Goal: Information Seeking & Learning: Learn about a topic

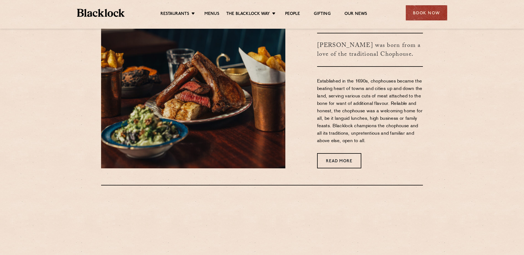
scroll to position [276, 0]
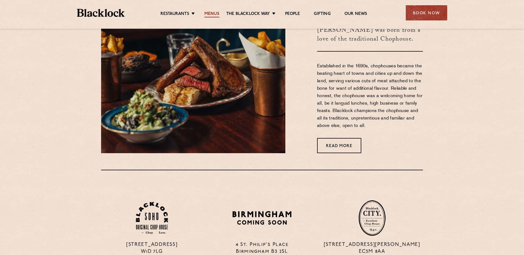
click at [218, 13] on link "Menus" at bounding box center [212, 14] width 15 height 6
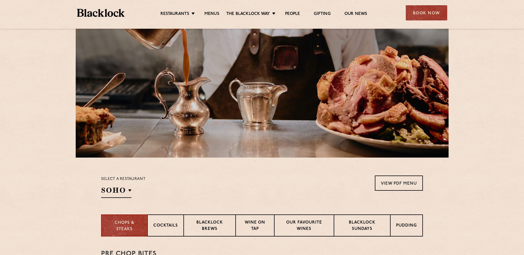
scroll to position [138, 0]
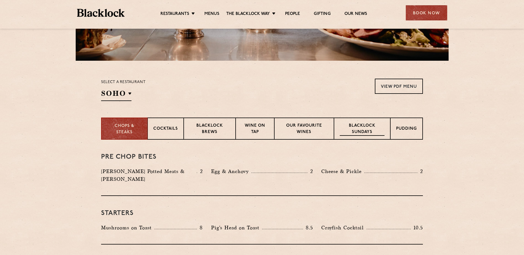
click at [373, 135] on p "Blacklock Sundays" at bounding box center [362, 129] width 45 height 13
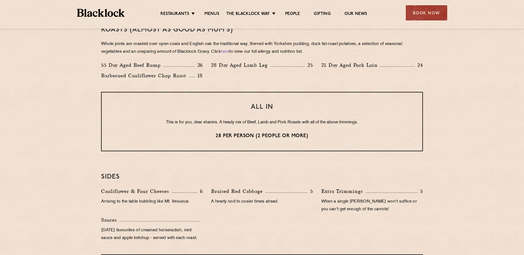
scroll to position [332, 0]
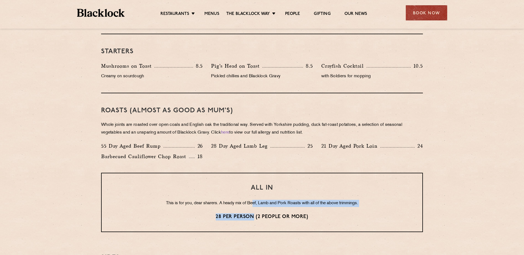
click at [253, 208] on div "ALL IN This is for you, dear sharers. A heady mix of Beef, Lamb and Pork Roasts…" at bounding box center [262, 202] width 322 height 59
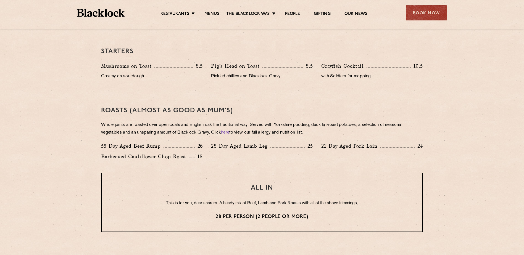
drag, startPoint x: 253, startPoint y: 208, endPoint x: 276, endPoint y: 225, distance: 28.4
click at [276, 225] on div "ALL IN This is for you, dear sharers. A heady mix of Beef, Lamb and Pork Roasts…" at bounding box center [262, 202] width 322 height 59
click at [311, 122] on p "Whole joints are roasted over open coals and English oak the traditional way. S…" at bounding box center [262, 128] width 322 height 15
click at [145, 147] on p "55 Day Aged Beef Rump" at bounding box center [132, 146] width 62 height 8
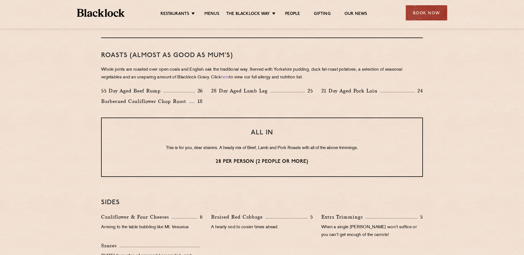
scroll to position [415, 0]
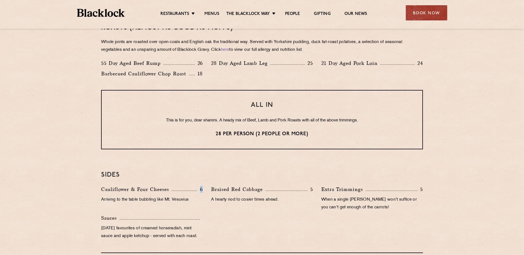
drag, startPoint x: 203, startPoint y: 190, endPoint x: 177, endPoint y: 192, distance: 26.4
click at [177, 192] on div "Cauliflower & Four Cheeses 6 Arriving to the table bubbling like Mt. Vesuvius" at bounding box center [152, 200] width 110 height 29
drag, startPoint x: 177, startPoint y: 192, endPoint x: 188, endPoint y: 211, distance: 21.3
click at [188, 211] on div "Cauliflower & Four Cheeses 6 Arriving to the table bubbling like Mt. Vesuvius" at bounding box center [152, 200] width 110 height 29
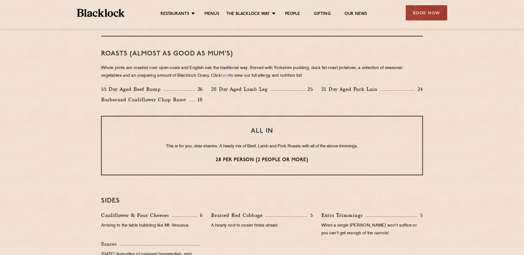
scroll to position [359, 0]
